Goal: Task Accomplishment & Management: Manage account settings

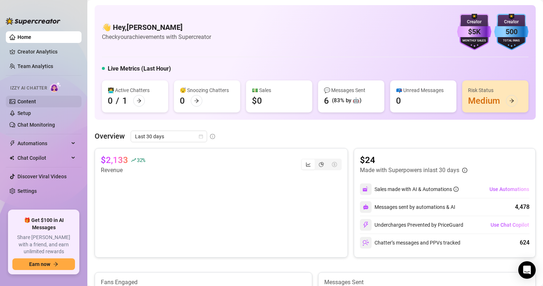
click at [25, 101] on link "Content" at bounding box center [26, 102] width 19 height 6
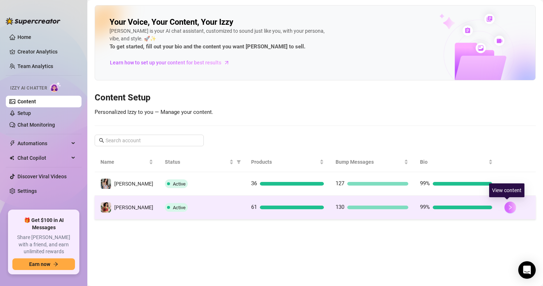
click at [508, 208] on icon "right" at bounding box center [510, 207] width 5 height 5
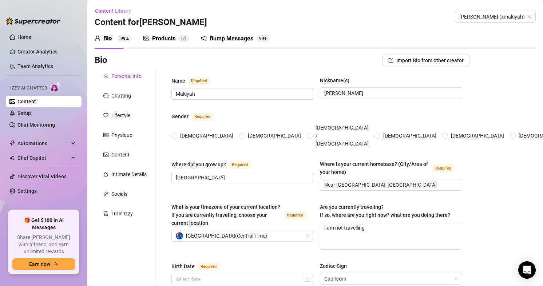
radio input "true"
type input "[DATE]"
click at [165, 40] on div "Products" at bounding box center [163, 38] width 23 height 9
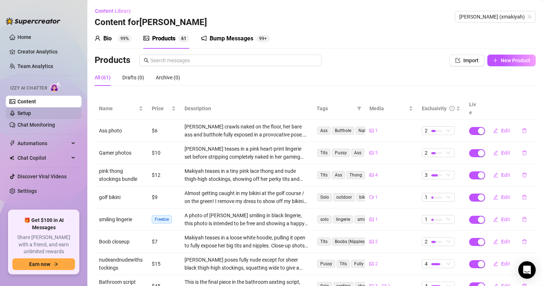
click at [31, 114] on link "Setup" at bounding box center [23, 113] width 13 height 6
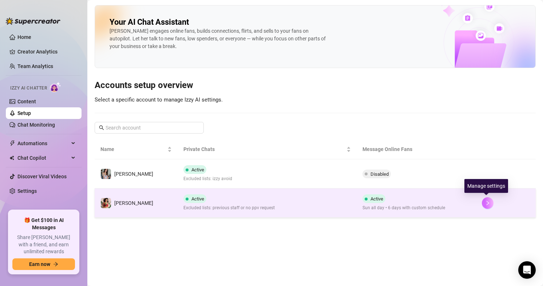
click at [486, 202] on icon "right" at bounding box center [488, 203] width 5 height 5
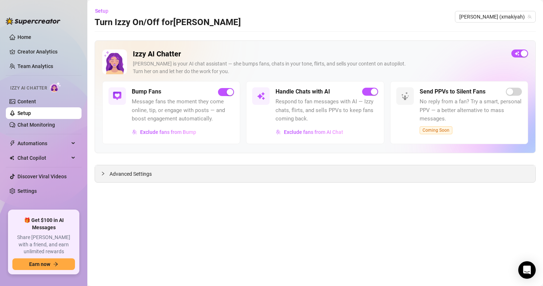
click at [135, 173] on span "Advanced Settings" at bounding box center [131, 174] width 42 height 8
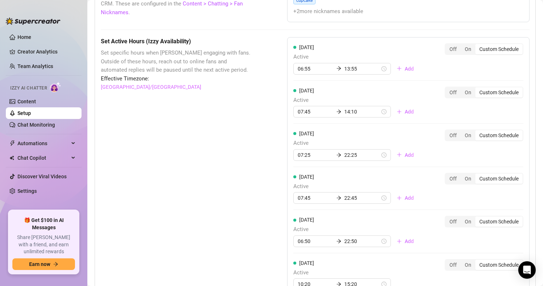
scroll to position [656, 0]
